Goal: Task Accomplishment & Management: Use online tool/utility

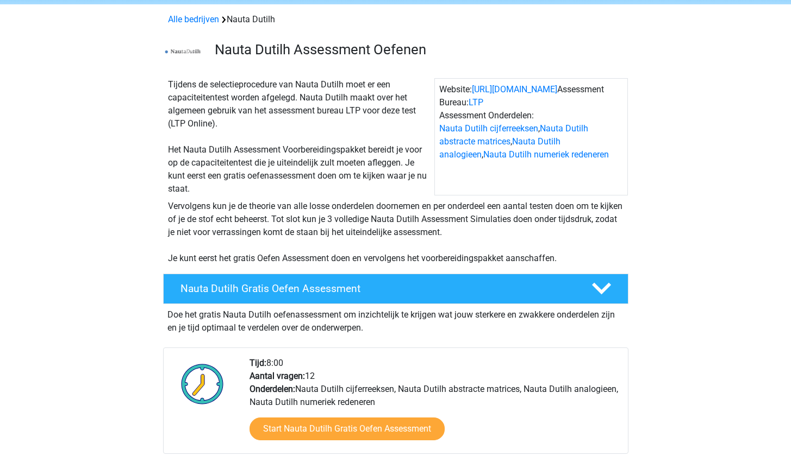
scroll to position [183, 0]
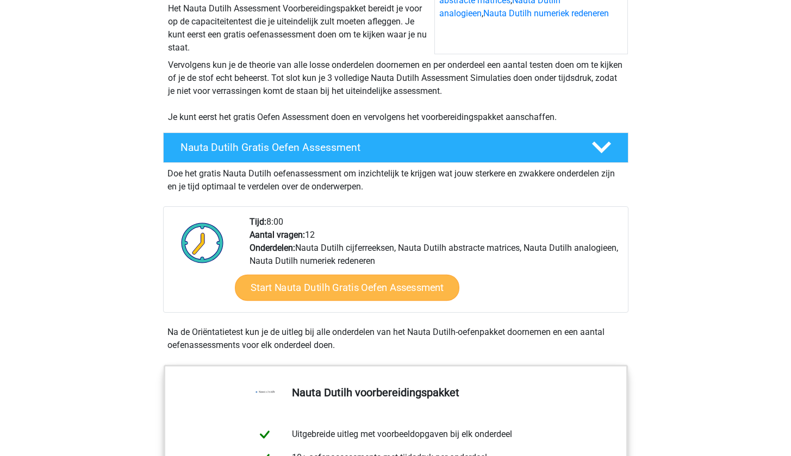
click at [292, 286] on link "Start Nauta Dutilh Gratis Oefen Assessment" at bounding box center [347, 287] width 224 height 26
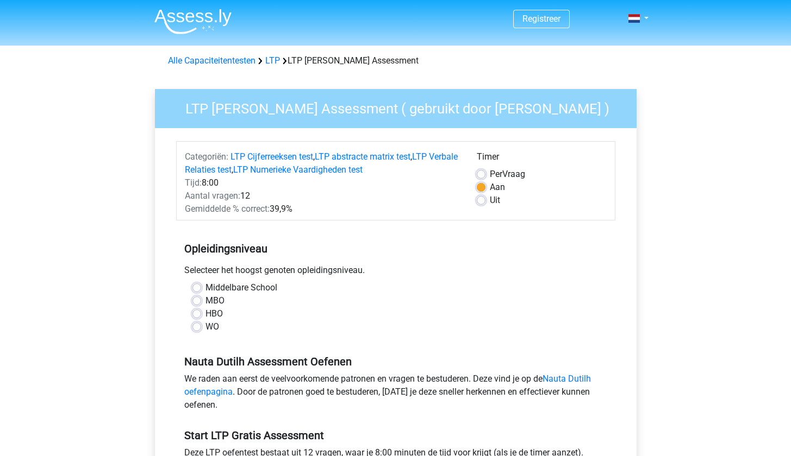
click at [205, 331] on label "WO" at bounding box center [212, 327] width 14 height 13
click at [196, 331] on input "WO" at bounding box center [196, 326] width 9 height 11
radio input "true"
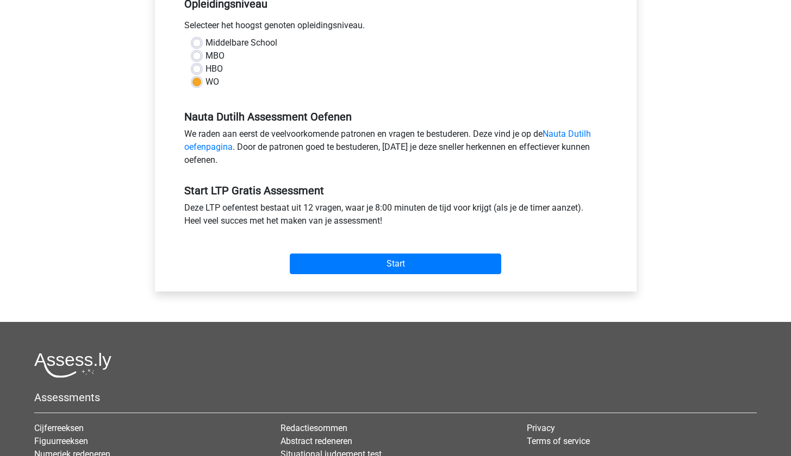
scroll to position [252, 0]
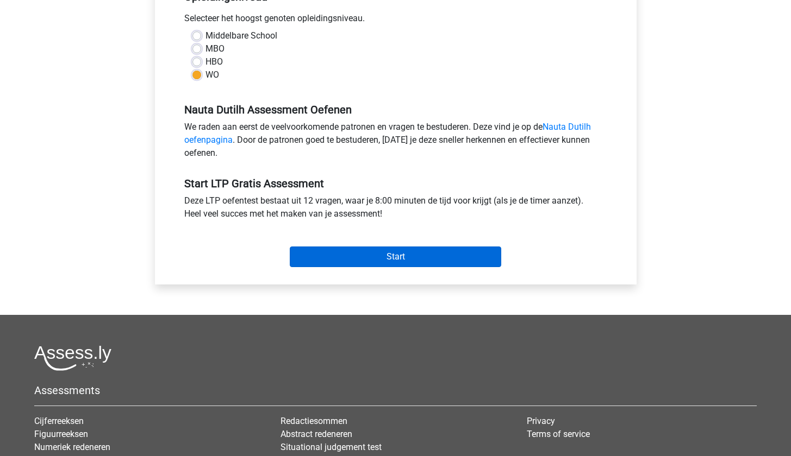
click at [366, 259] on input "Start" at bounding box center [395, 257] width 211 height 21
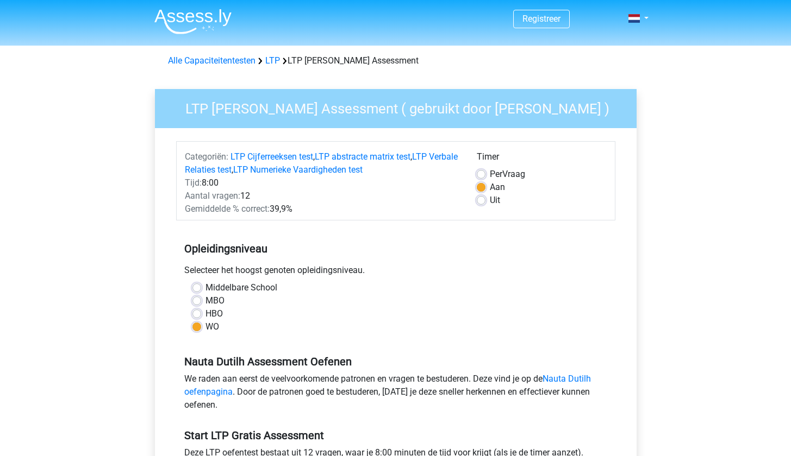
scroll to position [0, 0]
click at [490, 203] on label "Uit" at bounding box center [495, 200] width 10 height 13
click at [479, 203] on input "Uit" at bounding box center [480, 199] width 9 height 11
radio input "true"
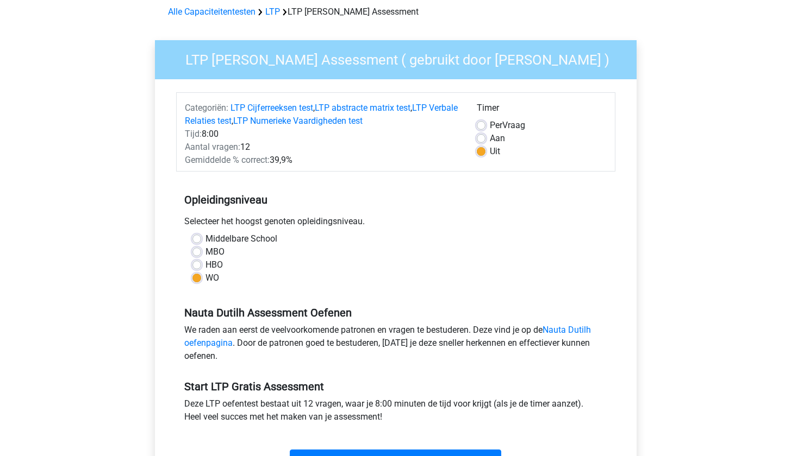
scroll to position [129, 0]
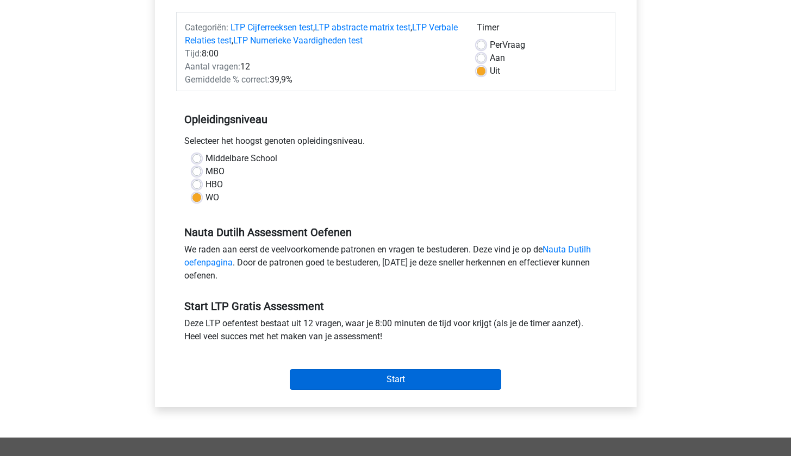
click at [405, 371] on input "Start" at bounding box center [395, 379] width 211 height 21
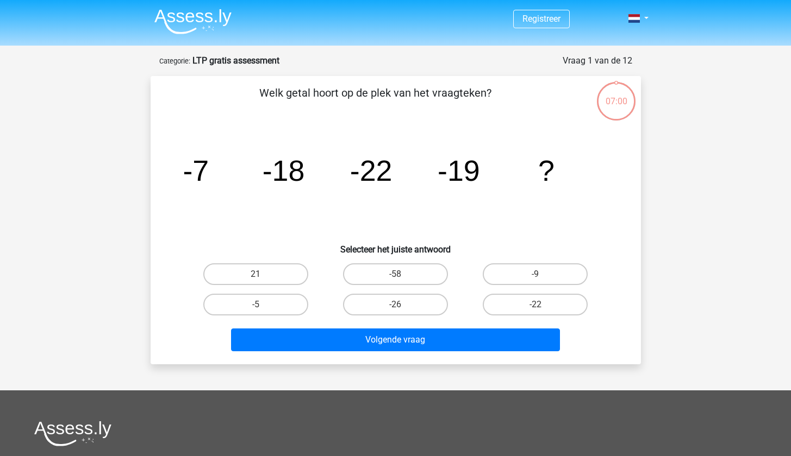
click at [612, 103] on div "07:00" at bounding box center [615, 94] width 41 height 27
click at [518, 279] on label "-9" at bounding box center [534, 275] width 105 height 22
click at [535, 279] on input "-9" at bounding box center [538, 277] width 7 height 7
radio input "true"
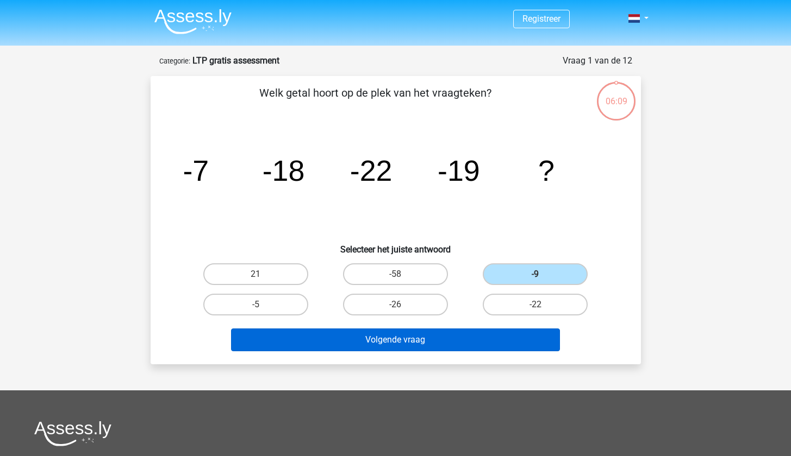
click at [491, 337] on button "Volgende vraag" at bounding box center [395, 340] width 329 height 23
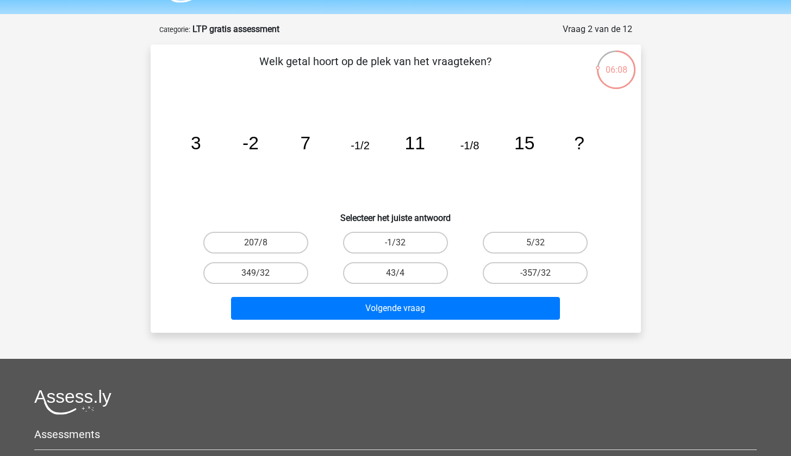
scroll to position [18, 0]
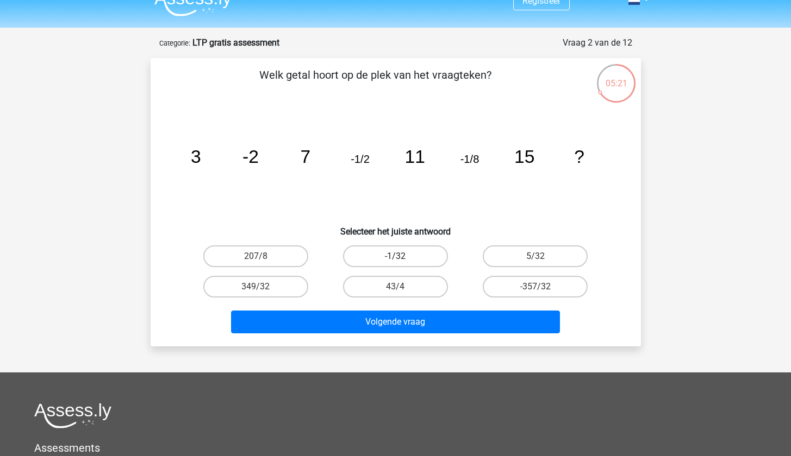
click at [399, 255] on label "-1/32" at bounding box center [395, 257] width 105 height 22
click at [399, 256] on input "-1/32" at bounding box center [398, 259] width 7 height 7
radio input "true"
click at [404, 334] on div "Volgende vraag" at bounding box center [395, 324] width 419 height 27
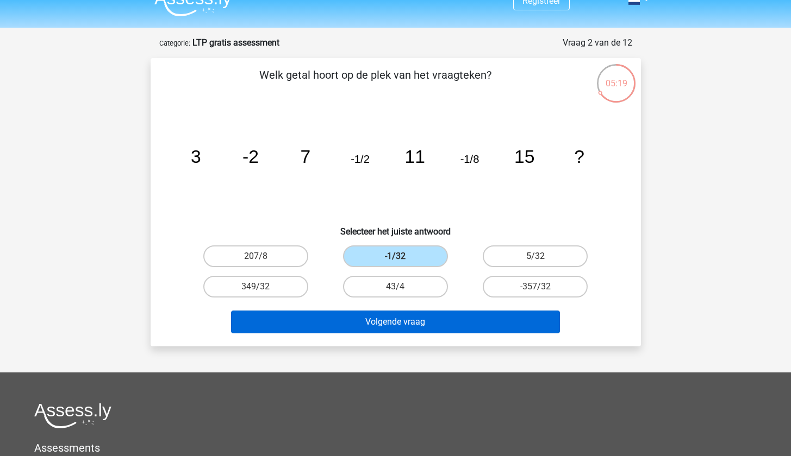
click at [403, 328] on button "Volgende vraag" at bounding box center [395, 322] width 329 height 23
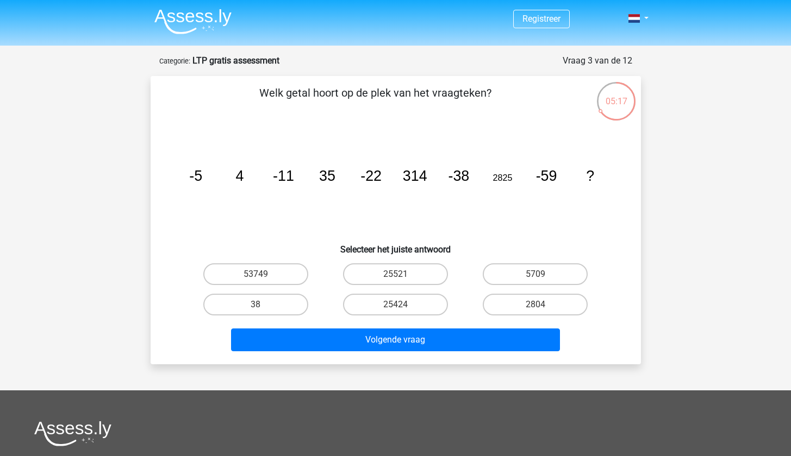
scroll to position [0, 0]
click at [431, 217] on icon "image/svg+xml -5 4 -11 35 -22 314 -38 2825 -59 ?" at bounding box center [396, 181] width 438 height 110
click at [555, 272] on label "5709" at bounding box center [534, 275] width 105 height 22
click at [542, 274] on input "5709" at bounding box center [538, 277] width 7 height 7
radio input "true"
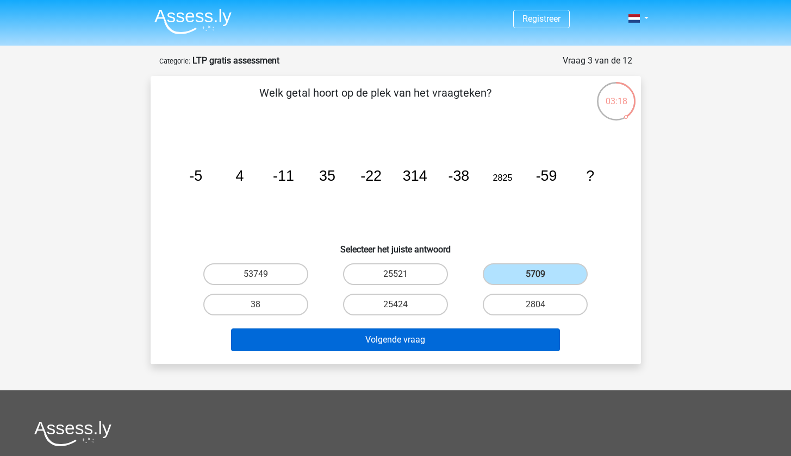
click at [472, 336] on button "Volgende vraag" at bounding box center [395, 340] width 329 height 23
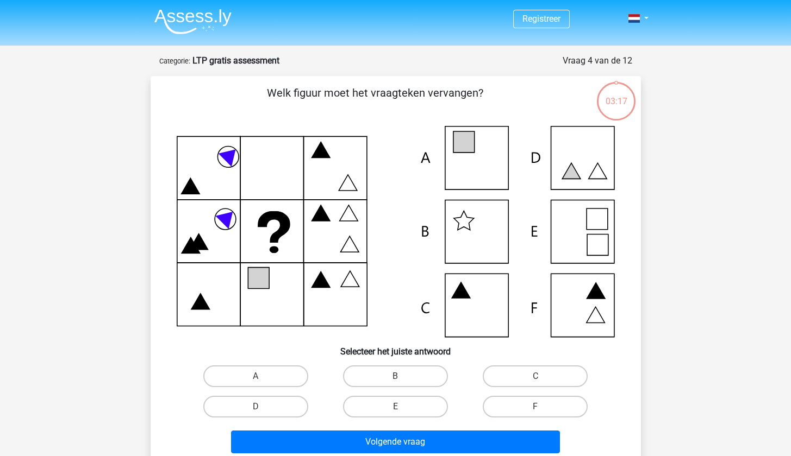
scroll to position [54, 0]
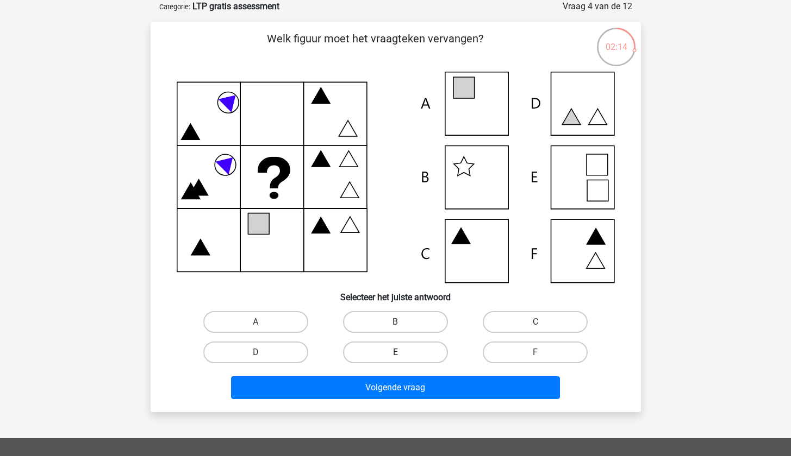
click at [402, 351] on label "E" at bounding box center [395, 353] width 105 height 22
click at [402, 353] on input "E" at bounding box center [398, 356] width 7 height 7
radio input "true"
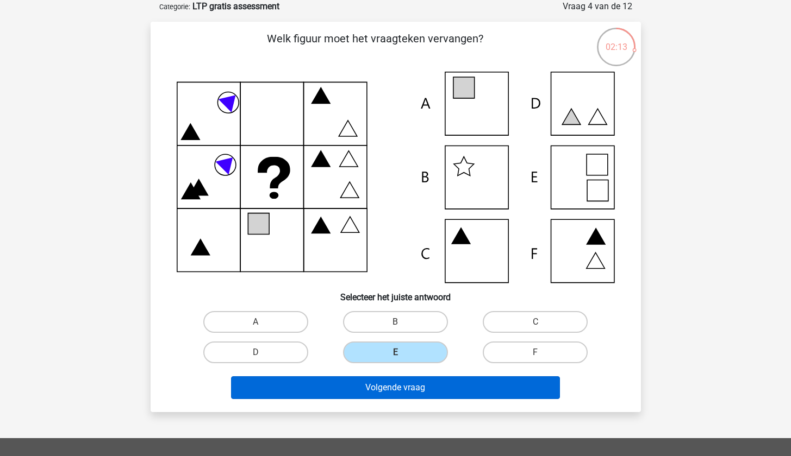
click at [416, 382] on button "Volgende vraag" at bounding box center [395, 388] width 329 height 23
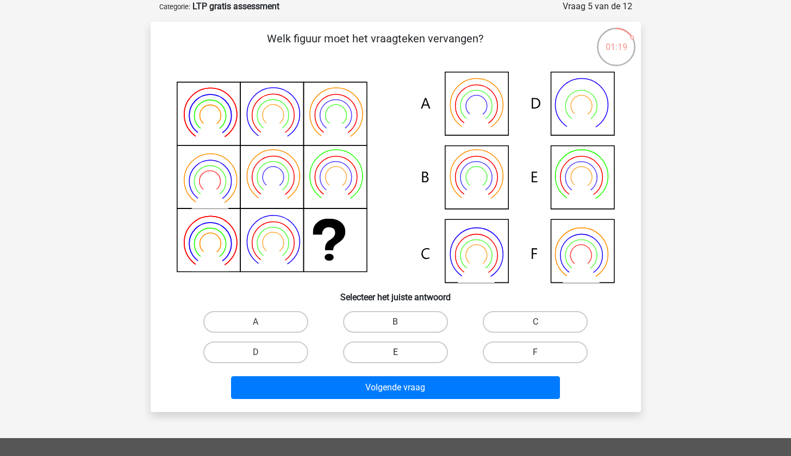
click at [431, 355] on label "E" at bounding box center [395, 353] width 105 height 22
click at [402, 355] on input "E" at bounding box center [398, 356] width 7 height 7
radio input "true"
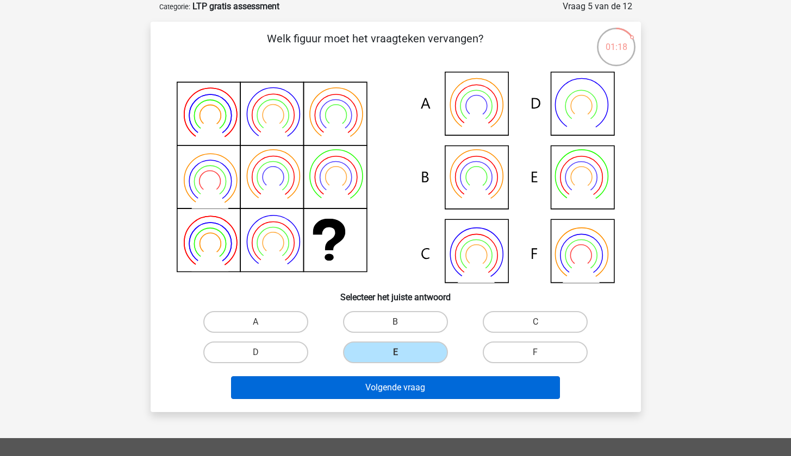
click at [429, 381] on button "Volgende vraag" at bounding box center [395, 388] width 329 height 23
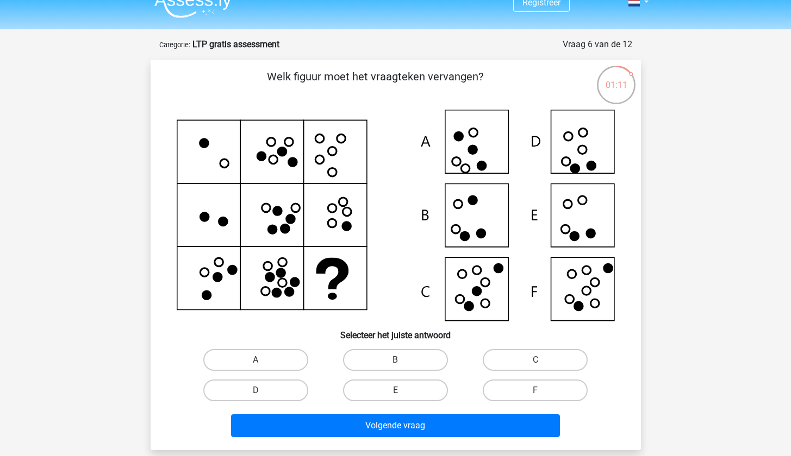
scroll to position [24, 0]
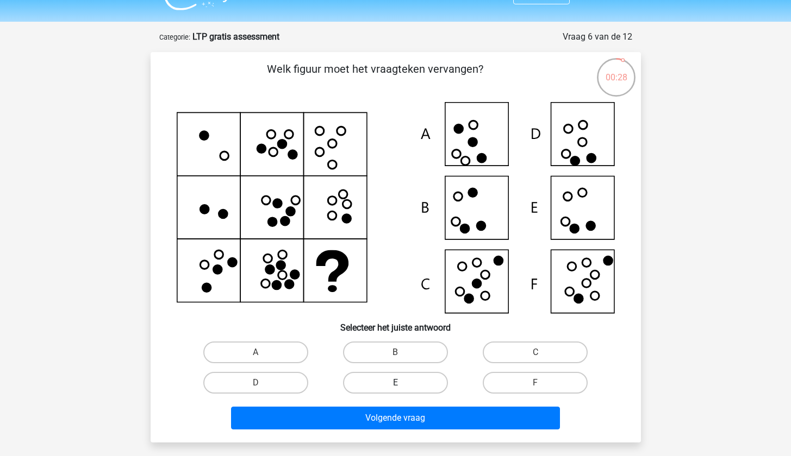
click at [388, 377] on label "E" at bounding box center [395, 383] width 105 height 22
click at [395, 383] on input "E" at bounding box center [398, 386] width 7 height 7
radio input "true"
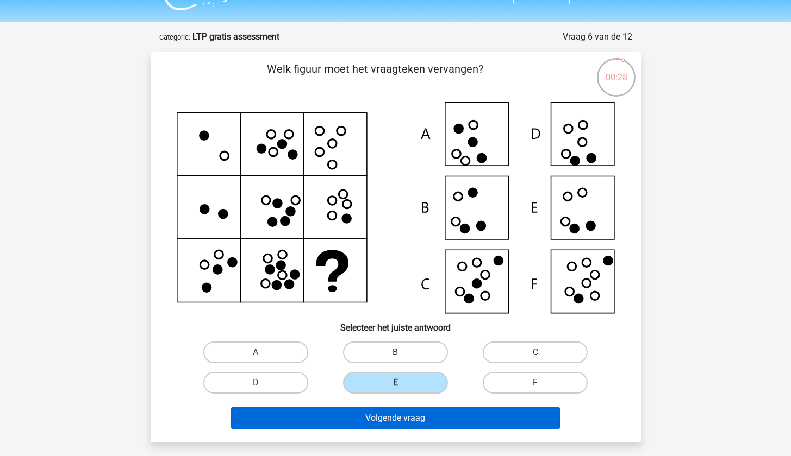
click at [393, 421] on button "Volgende vraag" at bounding box center [395, 418] width 329 height 23
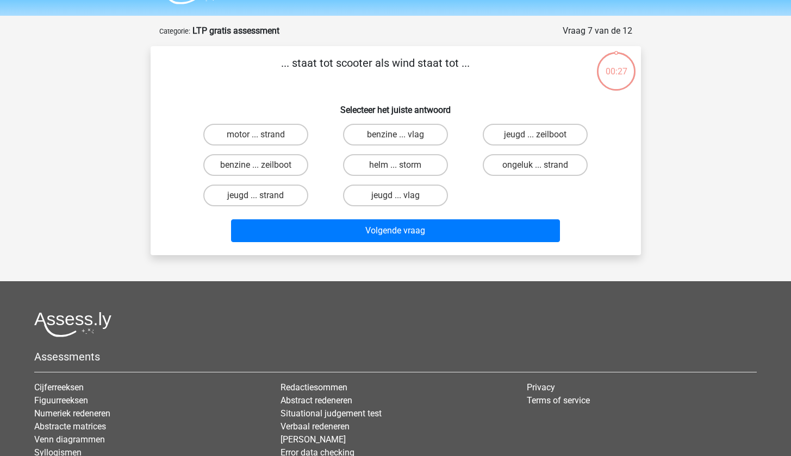
scroll to position [20, 0]
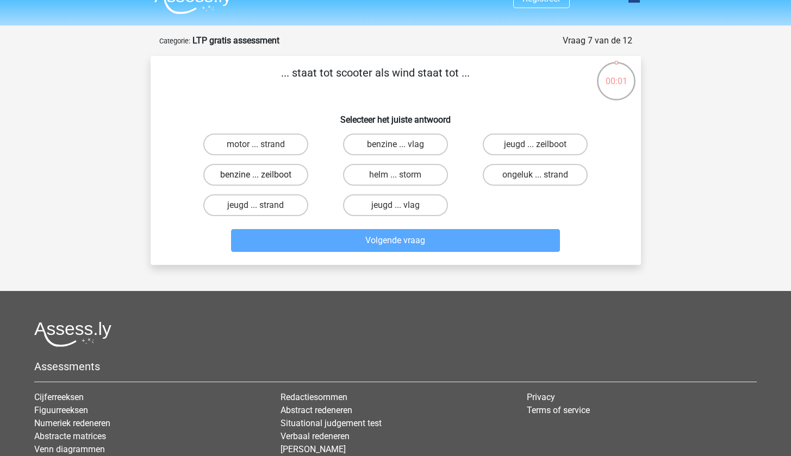
click at [299, 177] on label "benzine ... zeilboot" at bounding box center [255, 175] width 105 height 22
click at [262, 177] on input "benzine ... zeilboot" at bounding box center [258, 178] width 7 height 7
radio input "true"
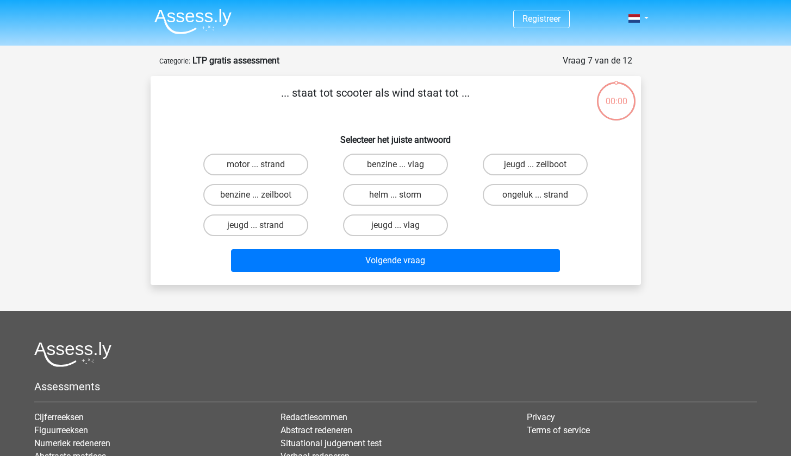
scroll to position [20, 0]
